Goal: Task Accomplishment & Management: Use online tool/utility

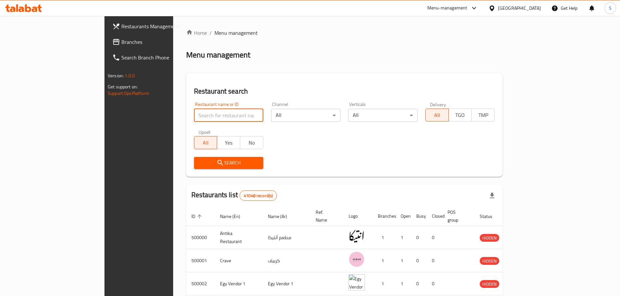
click at [194, 113] on input "search" at bounding box center [228, 115] width 69 height 13
click at [194, 115] on input "search" at bounding box center [228, 115] width 69 height 13
paste input "682786"
type input "682786"
click button "Search" at bounding box center [228, 163] width 69 height 12
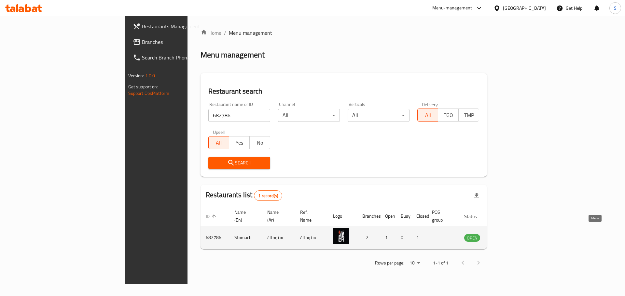
click at [506, 234] on icon "enhanced table" at bounding box center [502, 238] width 8 height 8
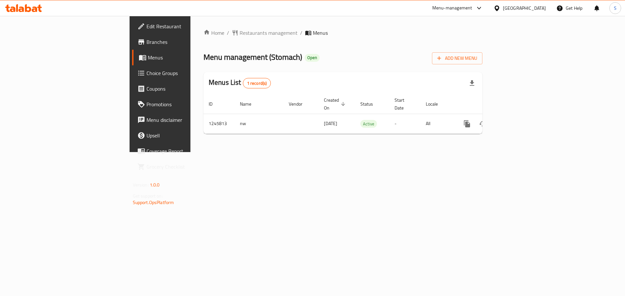
click at [139, 56] on icon at bounding box center [142, 58] width 7 height 6
click at [148, 56] on span "Menus" at bounding box center [188, 58] width 81 height 8
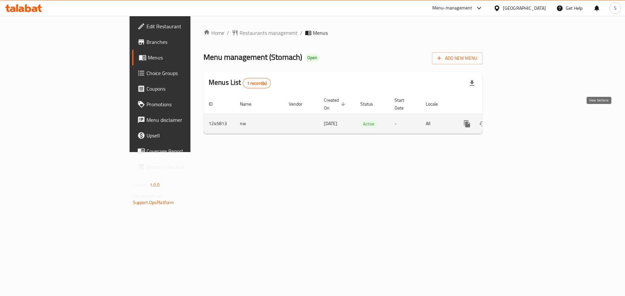
click at [518, 120] on icon "enhanced table" at bounding box center [514, 124] width 8 height 8
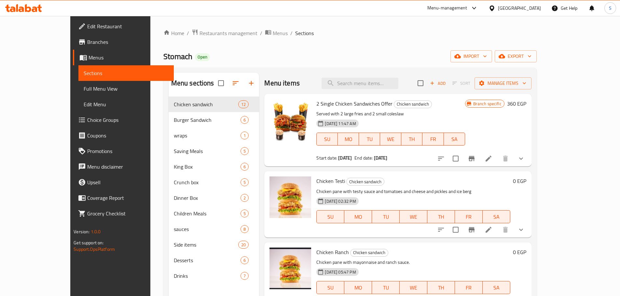
click at [84, 88] on span "Full Menu View" at bounding box center [126, 89] width 85 height 8
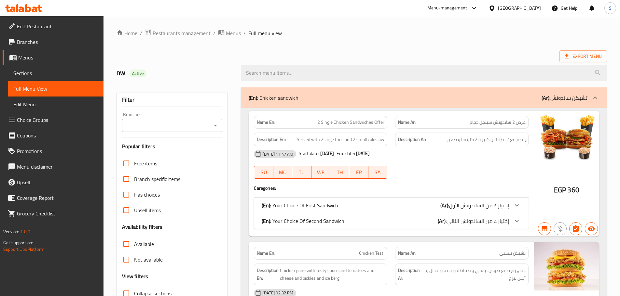
click at [34, 71] on span "Sections" at bounding box center [55, 73] width 85 height 8
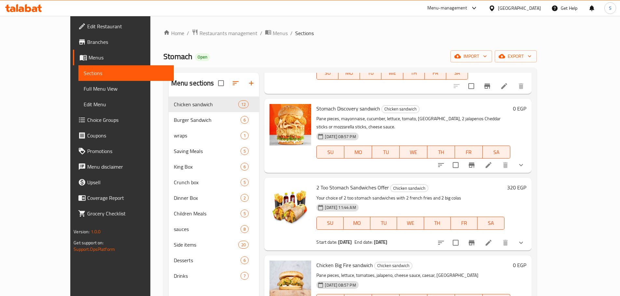
scroll to position [586, 0]
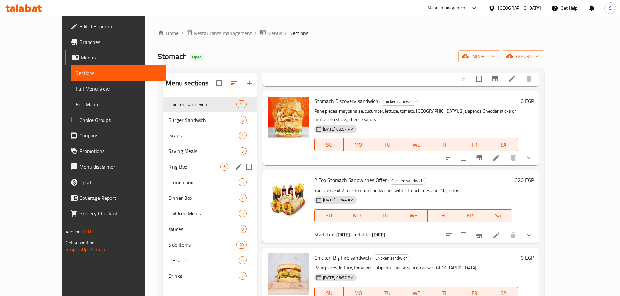
drag, startPoint x: 171, startPoint y: 160, endPoint x: 168, endPoint y: 156, distance: 5.1
click at [171, 160] on div "King Box 6" at bounding box center [210, 167] width 94 height 16
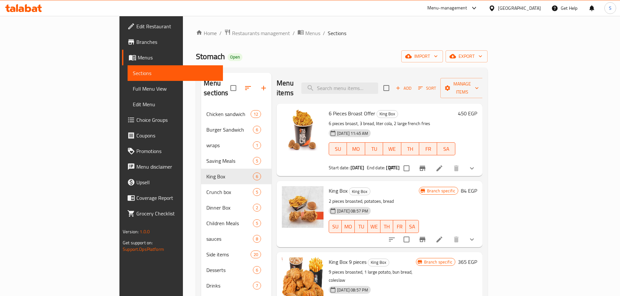
click at [133, 86] on span "Full Menu View" at bounding box center [175, 89] width 85 height 8
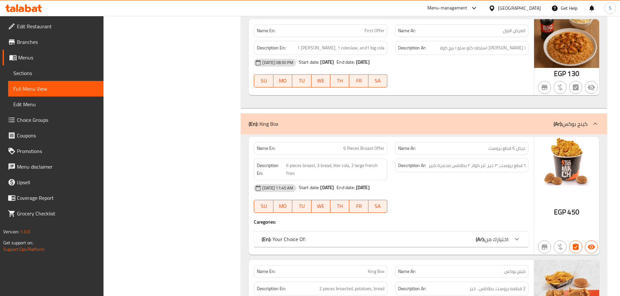
scroll to position [1063, 0]
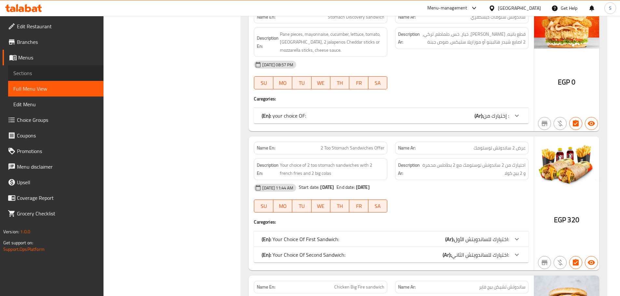
click at [40, 72] on span "Sections" at bounding box center [55, 73] width 85 height 8
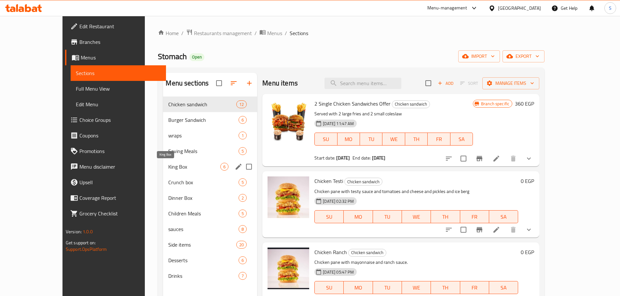
click at [168, 164] on span "King Box" at bounding box center [194, 167] width 52 height 8
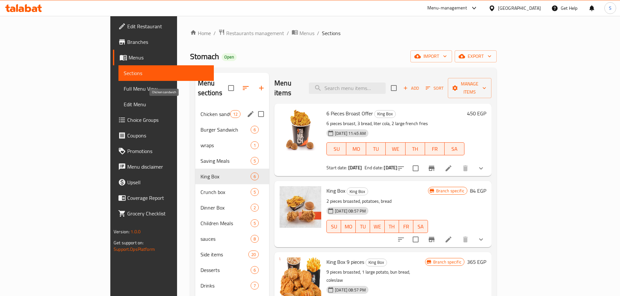
click at [200, 110] on span "Chicken sandwich" at bounding box center [215, 114] width 30 height 8
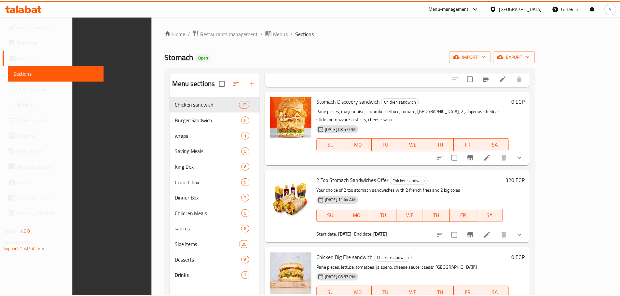
scroll to position [91, 0]
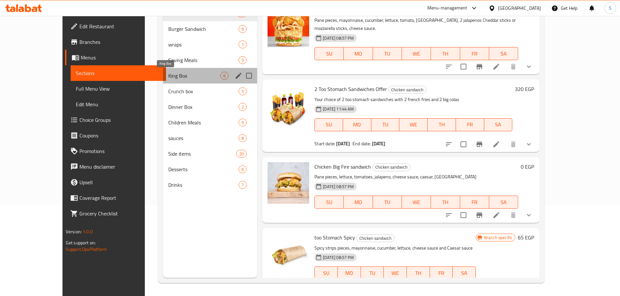
drag, startPoint x: 190, startPoint y: 75, endPoint x: 182, endPoint y: 69, distance: 9.9
click at [190, 75] on span "King Box" at bounding box center [194, 76] width 52 height 8
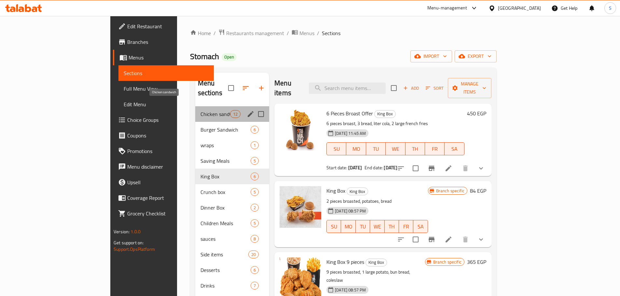
click at [200, 110] on span "Chicken sandwich" at bounding box center [215, 114] width 30 height 8
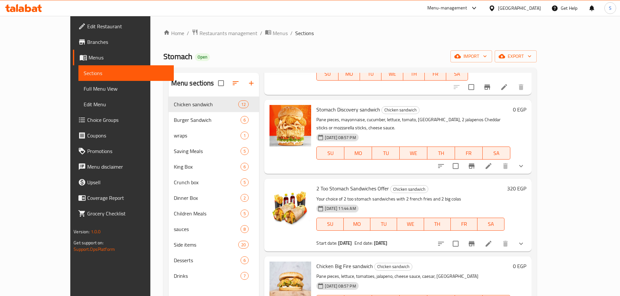
scroll to position [586, 0]
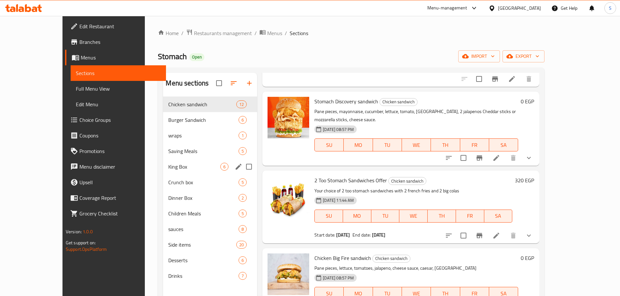
click at [163, 161] on div "King Box 6" at bounding box center [210, 167] width 94 height 16
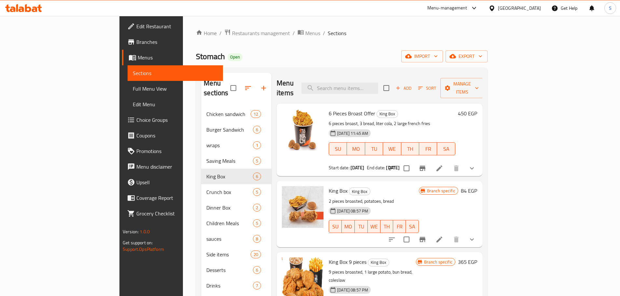
click at [425, 166] on icon "Branch-specific-item" at bounding box center [422, 168] width 6 height 5
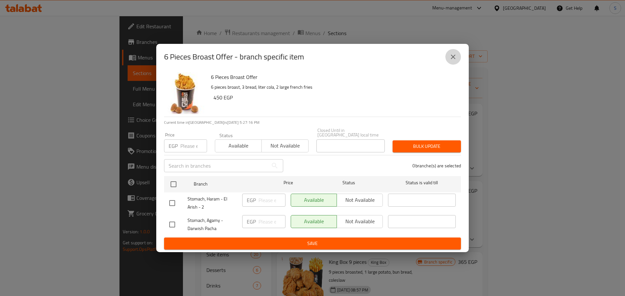
click at [452, 61] on icon "close" at bounding box center [453, 57] width 8 height 8
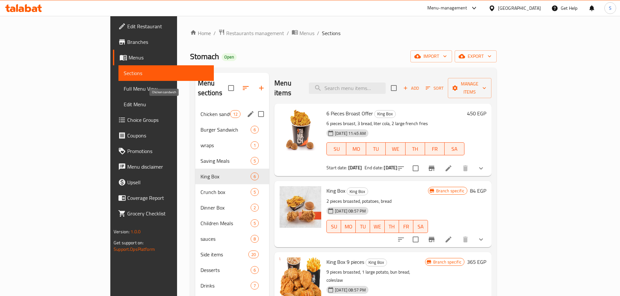
drag, startPoint x: 184, startPoint y: 101, endPoint x: 241, endPoint y: 117, distance: 58.4
click at [200, 110] on span "Chicken sandwich" at bounding box center [215, 114] width 30 height 8
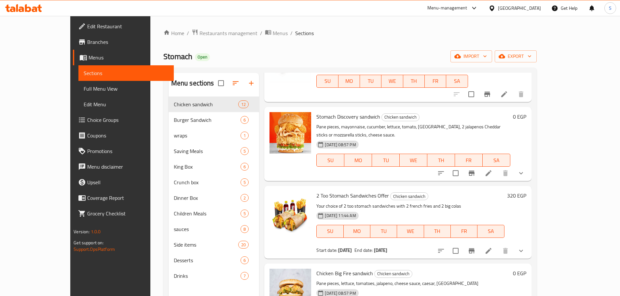
scroll to position [586, 0]
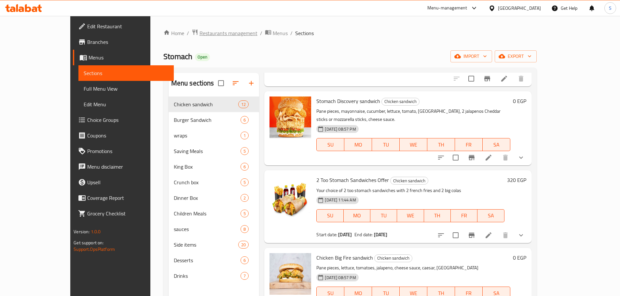
click at [199, 34] on span "Restaurants management" at bounding box center [228, 33] width 58 height 8
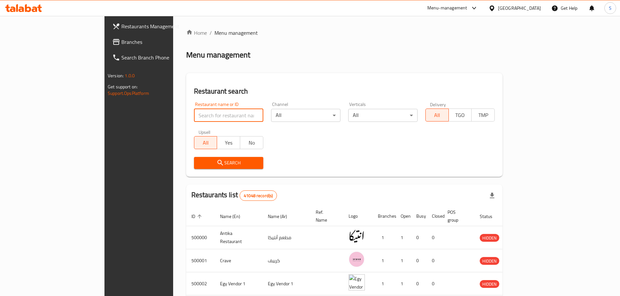
click at [194, 115] on input "search" at bounding box center [228, 115] width 69 height 13
paste input "618936"
type input "618936"
click button "Search" at bounding box center [228, 163] width 69 height 12
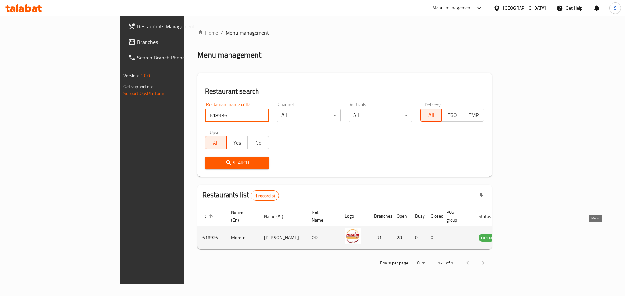
click at [520, 234] on icon "enhanced table" at bounding box center [516, 238] width 8 height 8
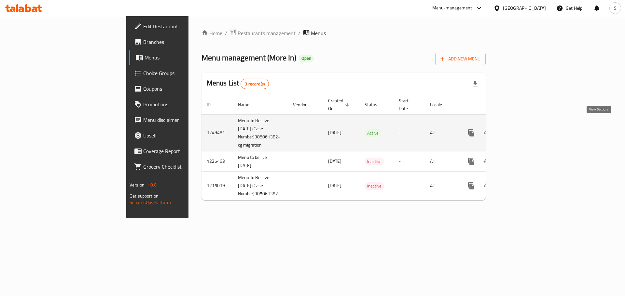
click at [522, 129] on icon "enhanced table" at bounding box center [518, 133] width 8 height 8
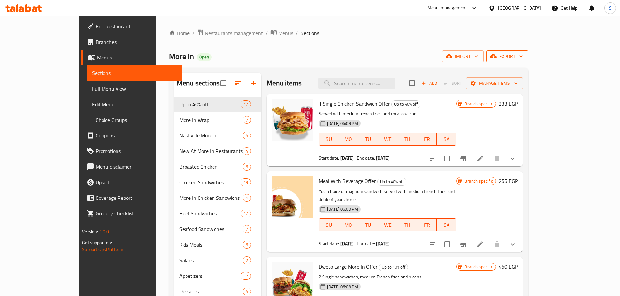
click at [524, 56] on icon "button" at bounding box center [521, 56] width 7 height 7
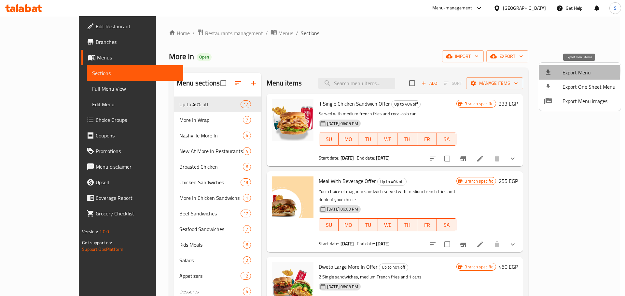
click at [565, 71] on span "Export Menu" at bounding box center [588, 73] width 53 height 8
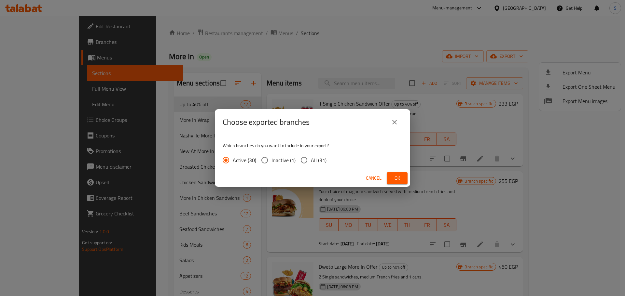
click at [305, 162] on input "All (31)" at bounding box center [304, 161] width 14 height 14
radio input "true"
click at [403, 177] on button "Ok" at bounding box center [396, 178] width 21 height 12
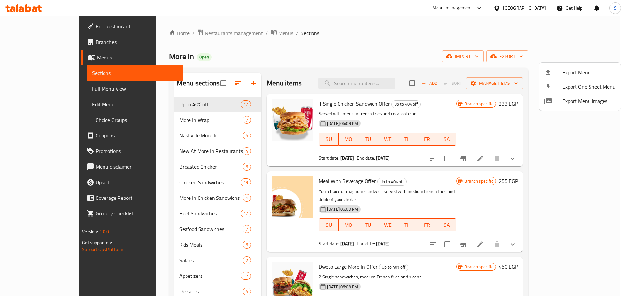
click at [50, 90] on div at bounding box center [312, 148] width 625 height 296
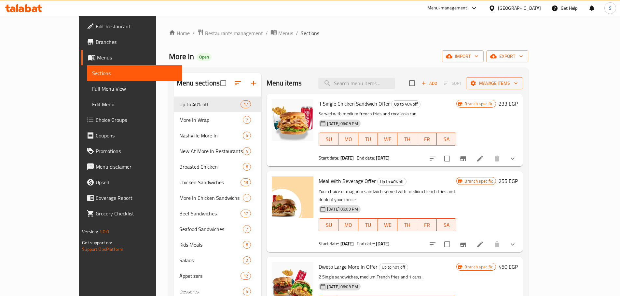
click at [92, 88] on span "Full Menu View" at bounding box center [134, 89] width 85 height 8
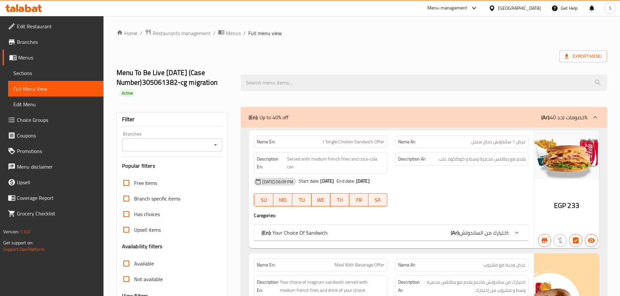
click at [415, 65] on div "Menu To Be Live 1/1/2024 (Case Number)305061382-cg migration Active" at bounding box center [362, 83] width 498 height 48
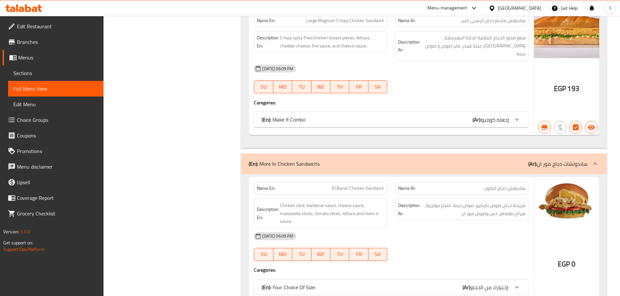
scroll to position [8846, 0]
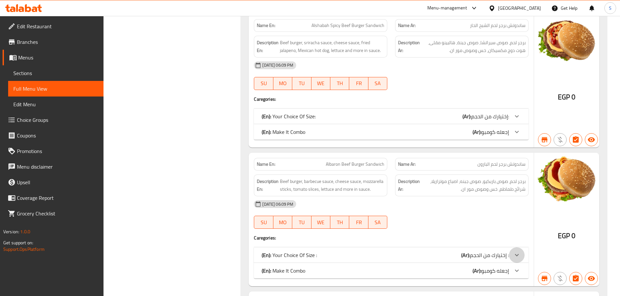
click at [516, 254] on icon at bounding box center [517, 255] width 4 height 2
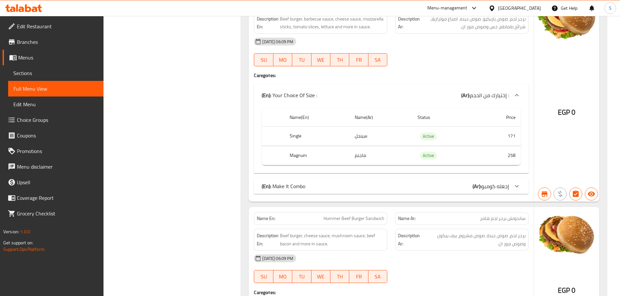
scroll to position [7613, 0]
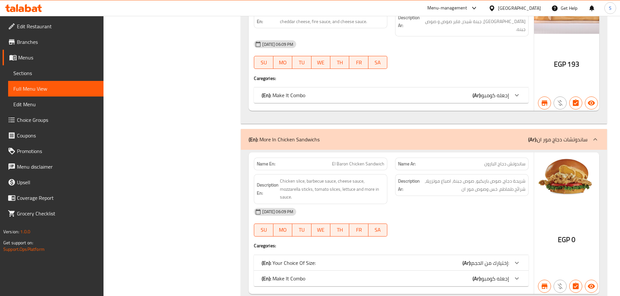
click at [521, 255] on div at bounding box center [517, 263] width 16 height 16
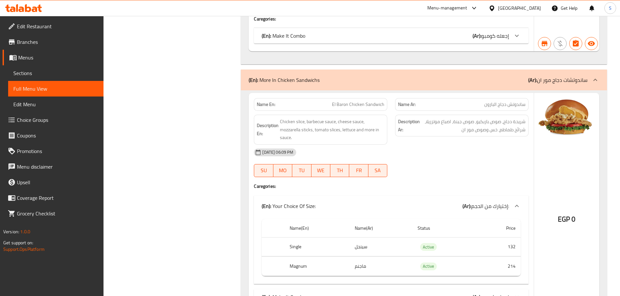
scroll to position [7678, 0]
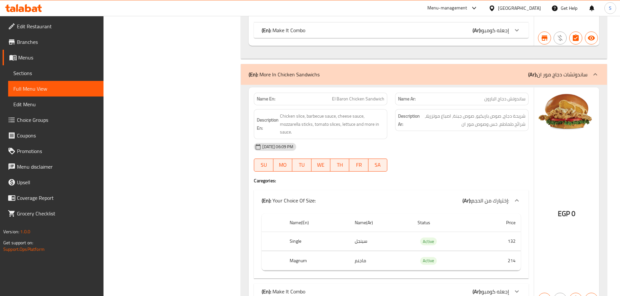
click at [504, 96] on span "ساندوتش دجاج البارون" at bounding box center [504, 99] width 41 height 7
copy span "ساندوتش دجاج البارون"
click at [374, 96] on span "El Baron Chicken Sandwich" at bounding box center [358, 99] width 52 height 7
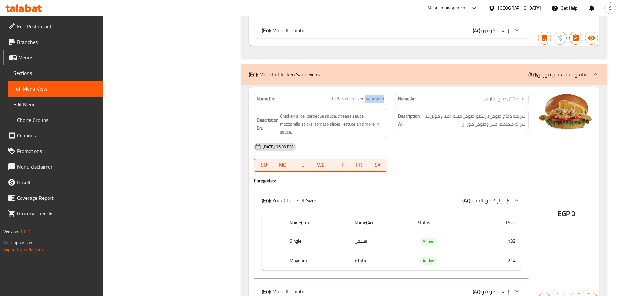
click at [374, 96] on span "El Baron Chicken Sandwich" at bounding box center [358, 99] width 52 height 7
click at [290, 232] on th "Single" at bounding box center [316, 241] width 65 height 19
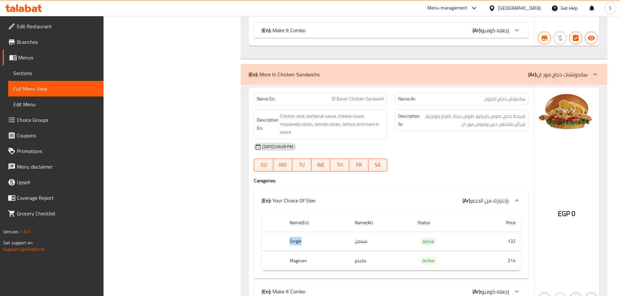
click at [290, 232] on th "Single" at bounding box center [316, 241] width 65 height 19
click at [300, 232] on th "Single" at bounding box center [316, 241] width 65 height 19
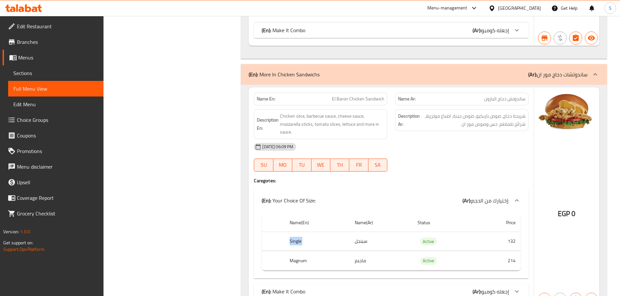
copy th "Single"
click at [302, 251] on th "Magnum" at bounding box center [316, 260] width 65 height 19
copy th "Magnum"
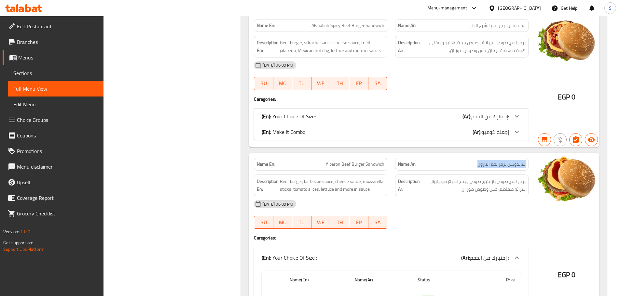
drag, startPoint x: 527, startPoint y: 148, endPoint x: 392, endPoint y: 150, distance: 134.4
click at [461, 158] on div "Name Ar: ساندوتش برجر لحم البارون" at bounding box center [461, 164] width 133 height 13
click at [364, 161] on span "Albaron Beef Burger Sandwich" at bounding box center [355, 164] width 59 height 7
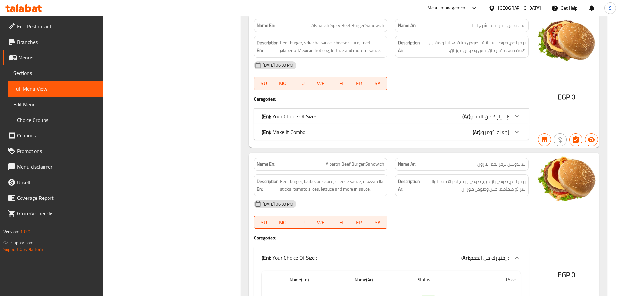
click at [364, 161] on span "Albaron Beef Burger Sandwich" at bounding box center [355, 164] width 59 height 7
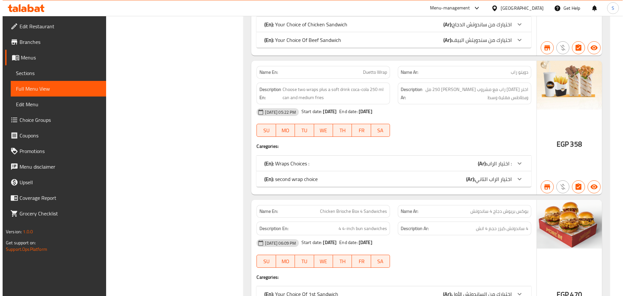
scroll to position [0, 0]
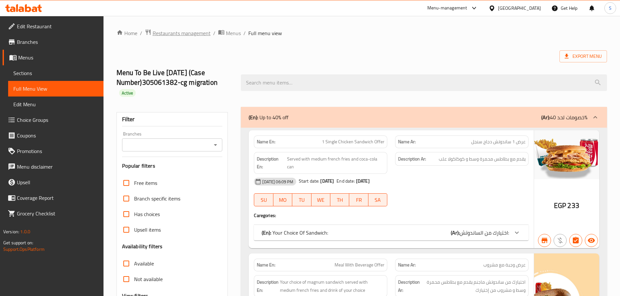
click at [186, 30] on span "Restaurants management" at bounding box center [182, 33] width 58 height 8
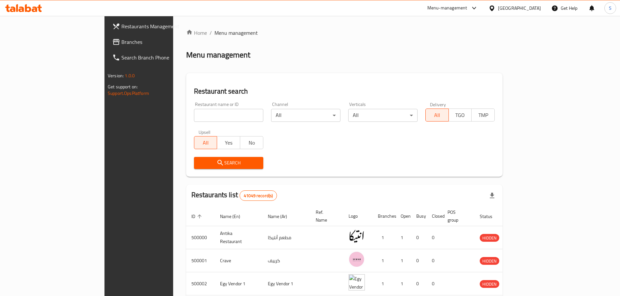
click at [194, 118] on input "search" at bounding box center [228, 115] width 69 height 13
paste input "511355"
type input "511355"
click button "Search" at bounding box center [228, 163] width 69 height 12
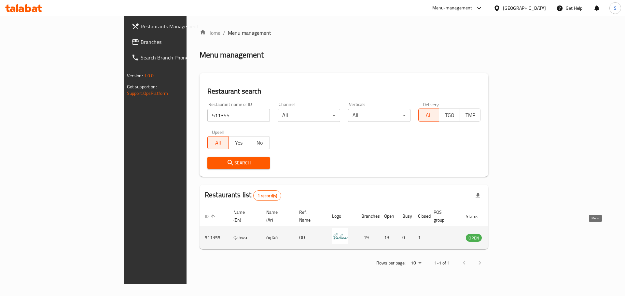
click at [507, 234] on icon "enhanced table" at bounding box center [504, 238] width 8 height 8
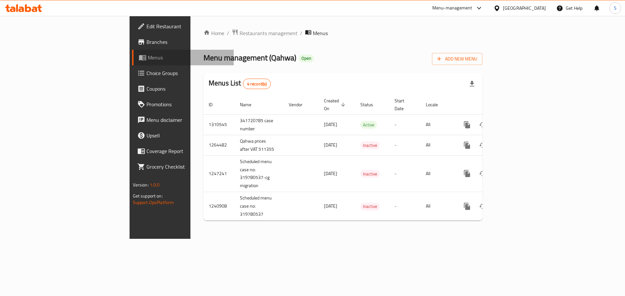
click at [148, 60] on span "Menus" at bounding box center [188, 58] width 81 height 8
